Goal: Task Accomplishment & Management: Manage account settings

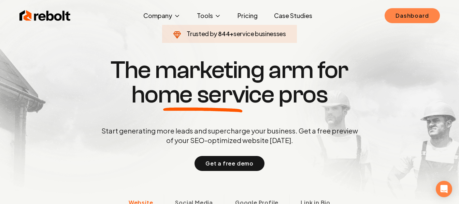
click at [429, 18] on link "Dashboard" at bounding box center [412, 15] width 55 height 15
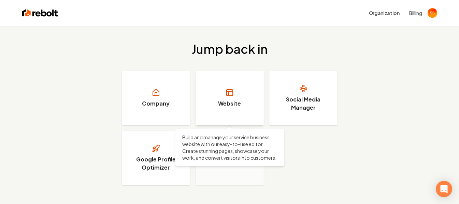
click at [232, 102] on h3 "Website" at bounding box center [229, 104] width 23 height 8
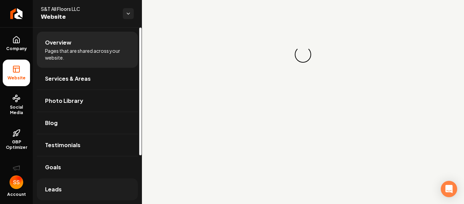
click at [59, 185] on link "Leads" at bounding box center [87, 190] width 101 height 22
